Goal: Share content

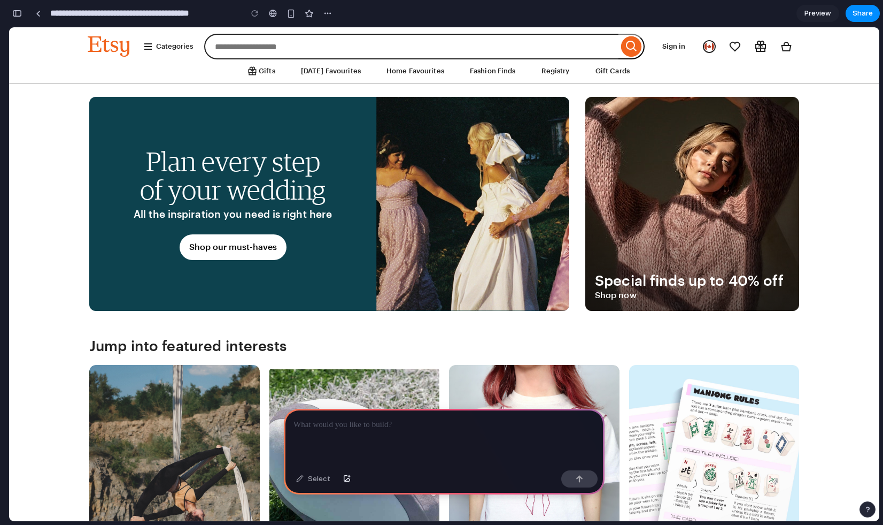
click at [334, 427] on p at bounding box center [445, 424] width 302 height 13
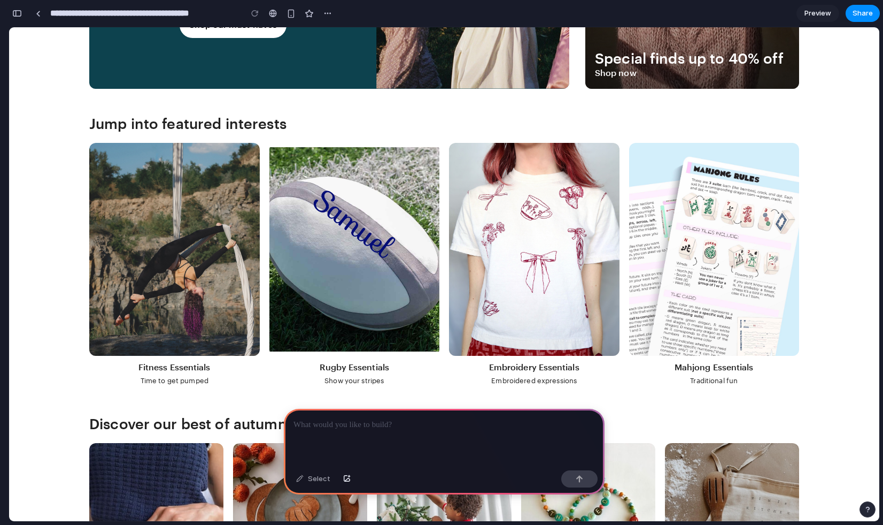
scroll to position [226, 0]
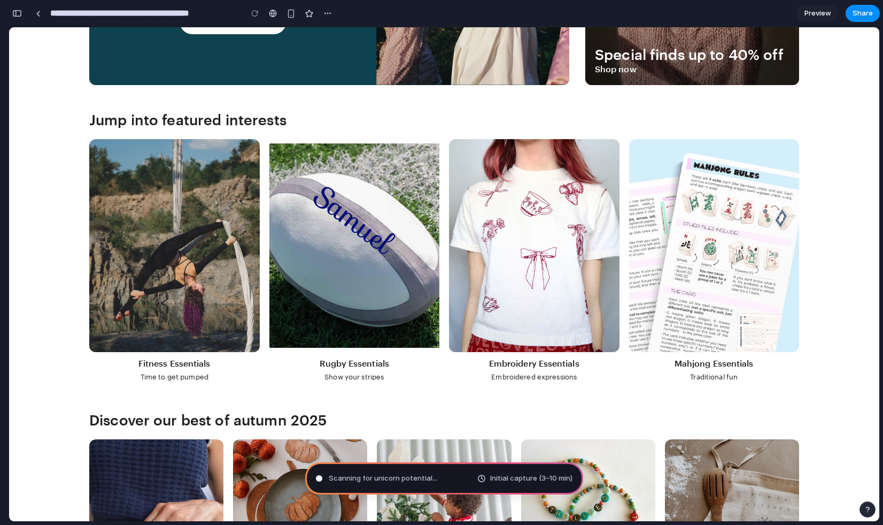
click at [19, 18] on button "button" at bounding box center [17, 13] width 17 height 17
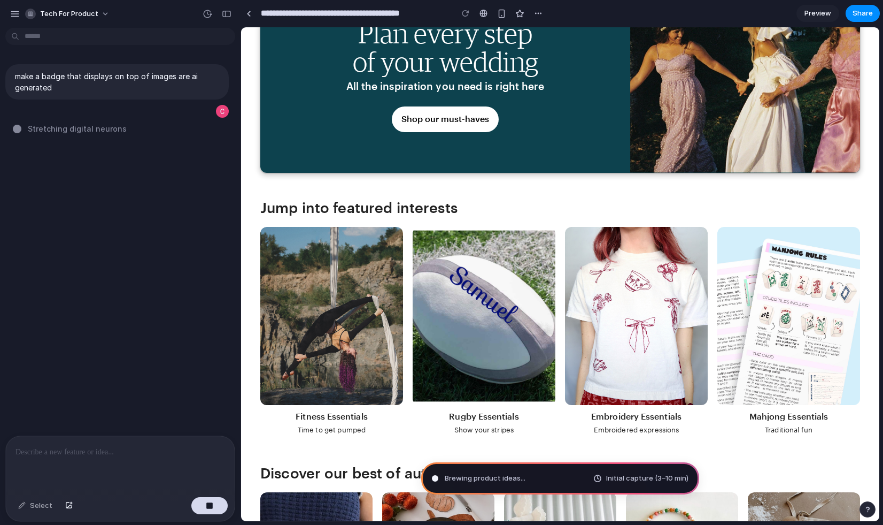
scroll to position [0, 0]
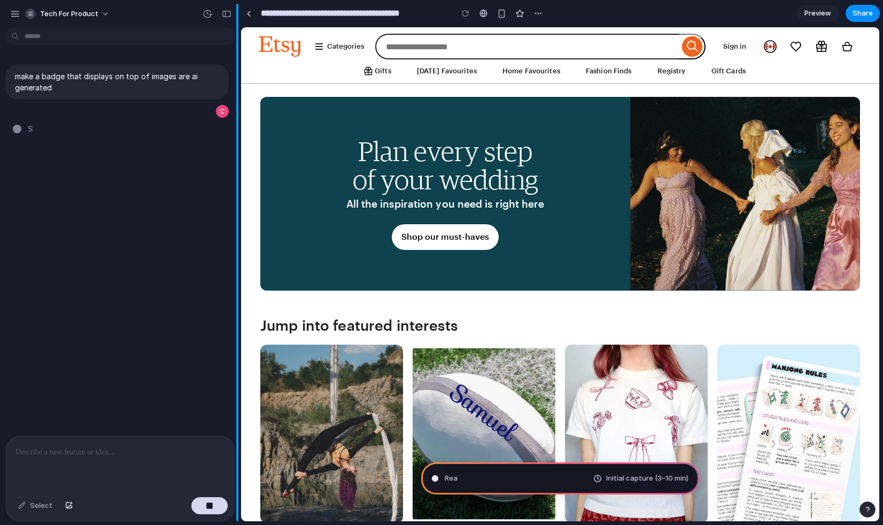
type input "**********"
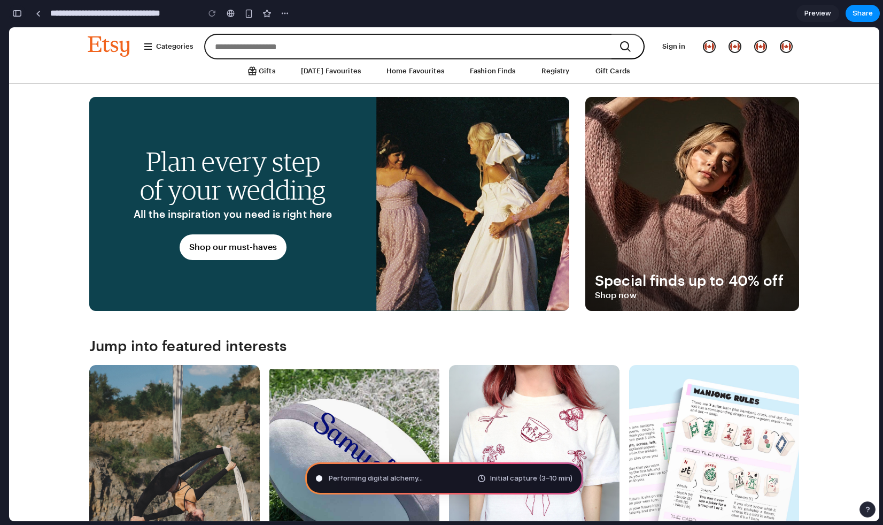
click at [21, 17] on div "button" at bounding box center [17, 13] width 10 height 7
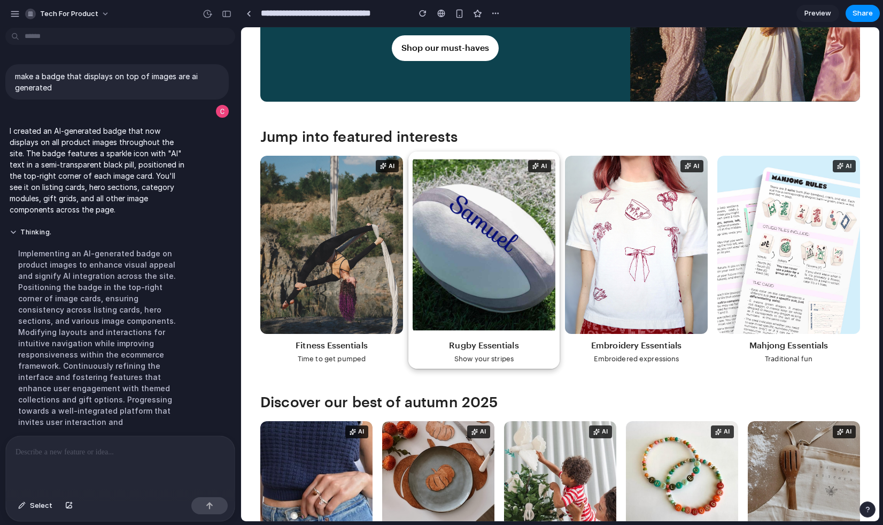
scroll to position [229, 0]
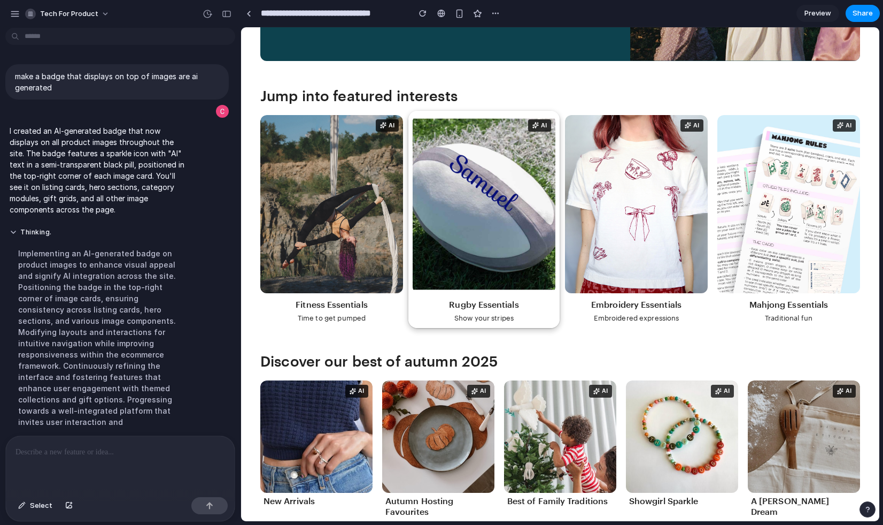
click at [544, 126] on link at bounding box center [484, 219] width 151 height 217
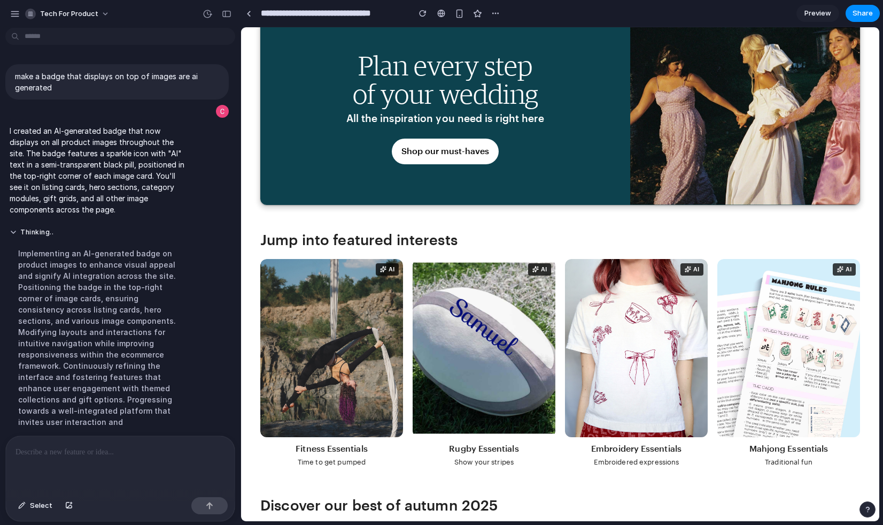
scroll to position [0, 0]
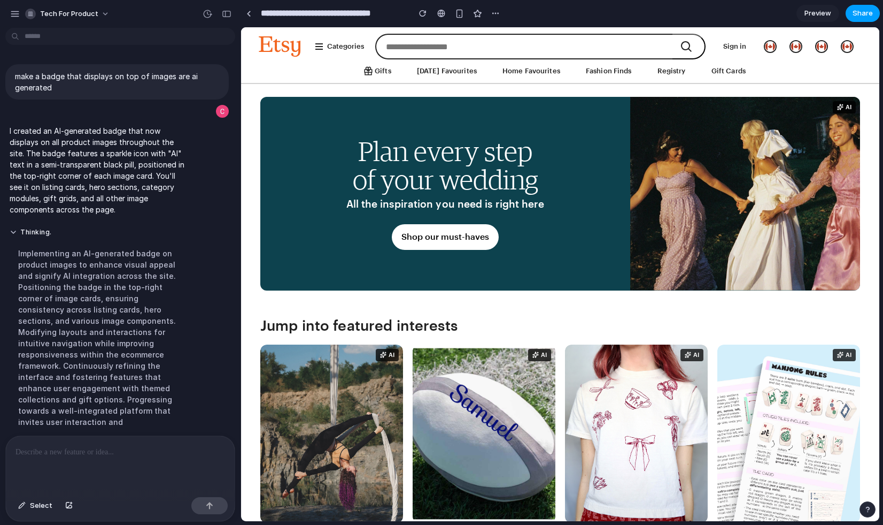
click at [858, 16] on span "Share" at bounding box center [863, 13] width 20 height 11
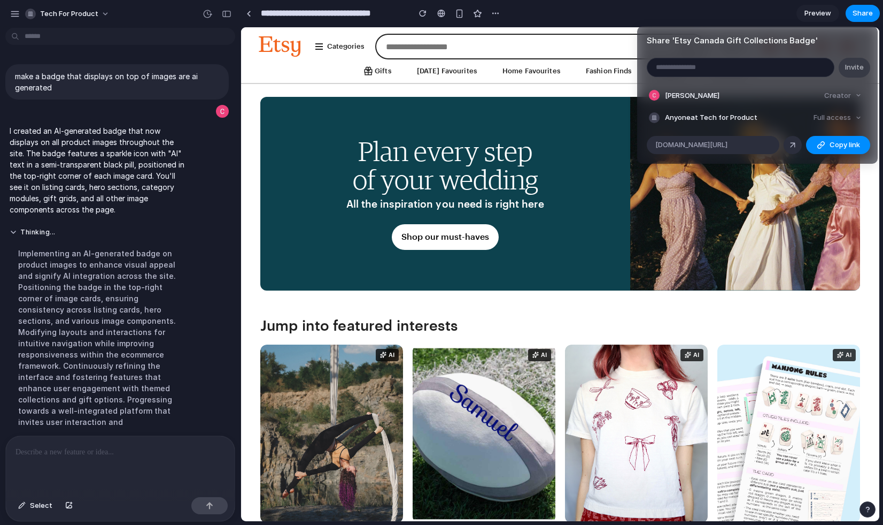
click at [436, 90] on div "Share ' Etsy Canada Gift Collections Badge ' Invite [PERSON_NAME] Creator Anyon…" at bounding box center [441, 262] width 883 height 525
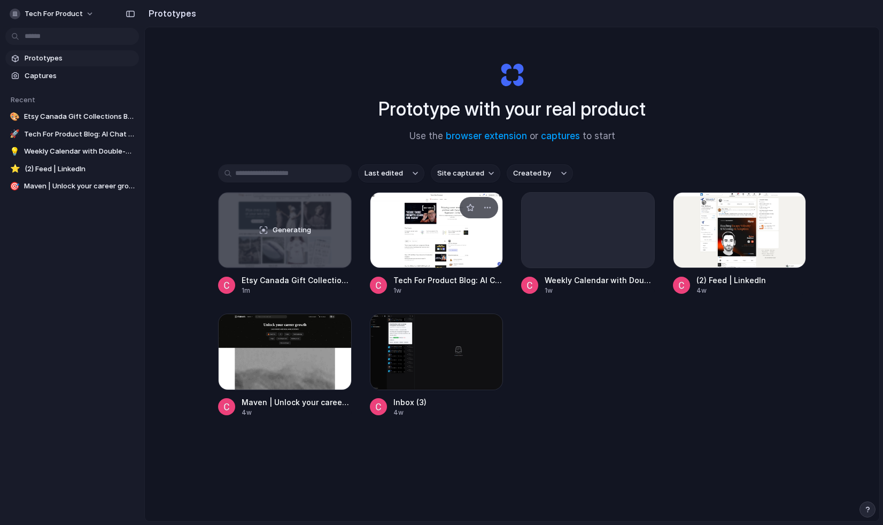
click at [414, 233] on div at bounding box center [437, 230] width 134 height 76
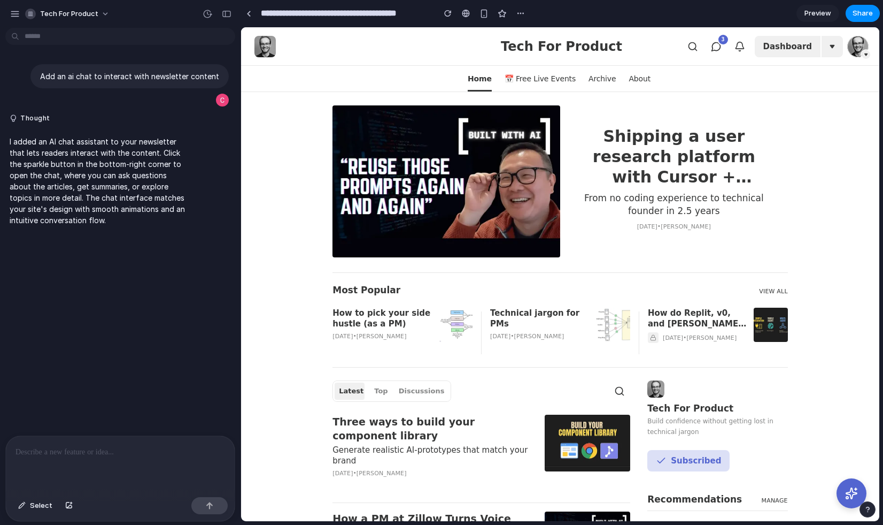
click at [372, 399] on div "Latest Top Discussions" at bounding box center [392, 390] width 118 height 21
click at [376, 392] on button "Top" at bounding box center [381, 390] width 22 height 17
click at [366, 391] on div "Latest Top Discussions" at bounding box center [392, 390] width 118 height 21
click at [373, 391] on button "Top" at bounding box center [381, 390] width 22 height 17
